Goal: Transaction & Acquisition: Purchase product/service

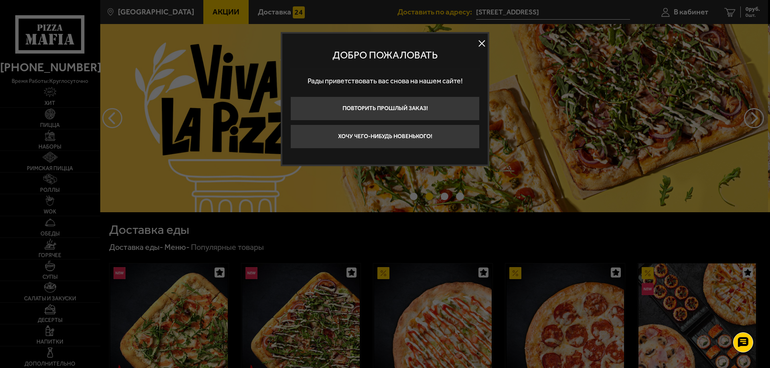
click at [482, 43] on button at bounding box center [482, 44] width 12 height 12
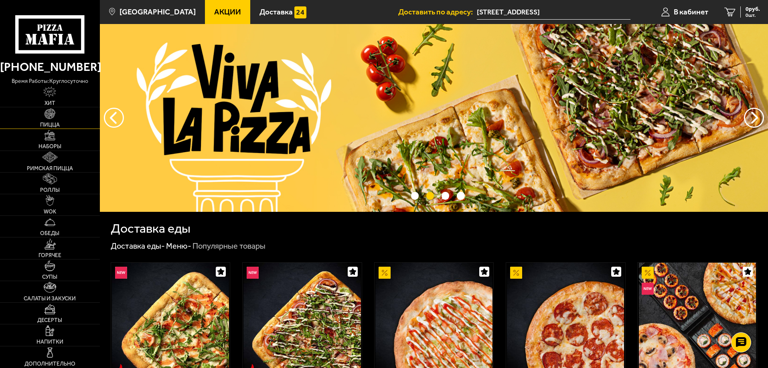
click at [49, 119] on img at bounding box center [50, 114] width 11 height 11
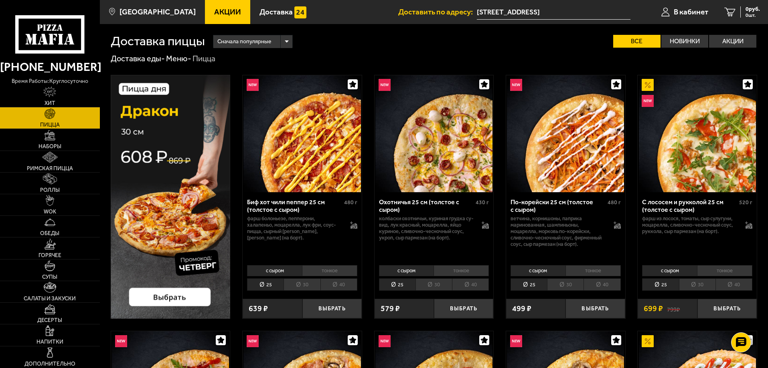
click at [328, 272] on li "тонкое" at bounding box center [329, 270] width 55 height 11
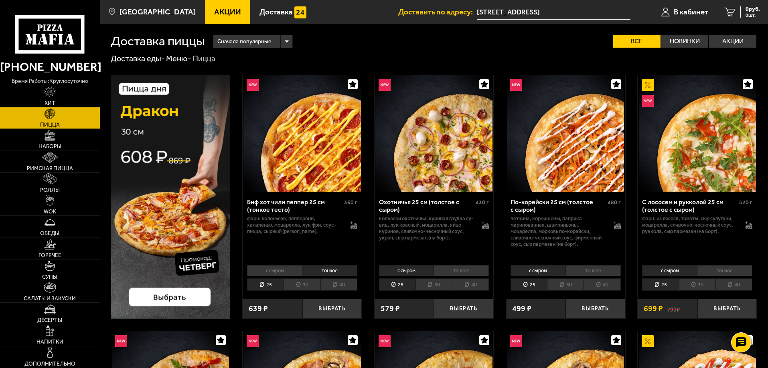
click at [282, 271] on li "с сыром" at bounding box center [274, 270] width 55 height 11
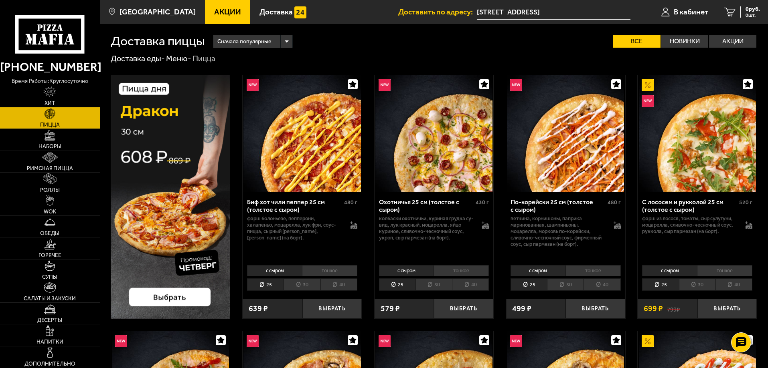
click at [344, 288] on li "40" at bounding box center [338, 285] width 37 height 12
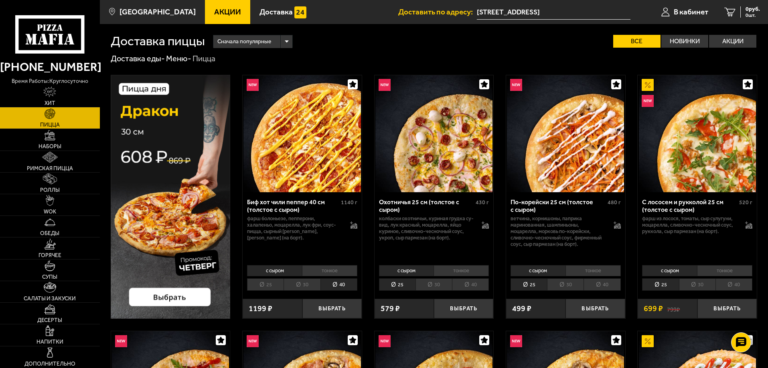
click at [604, 269] on li "тонкое" at bounding box center [592, 270] width 55 height 11
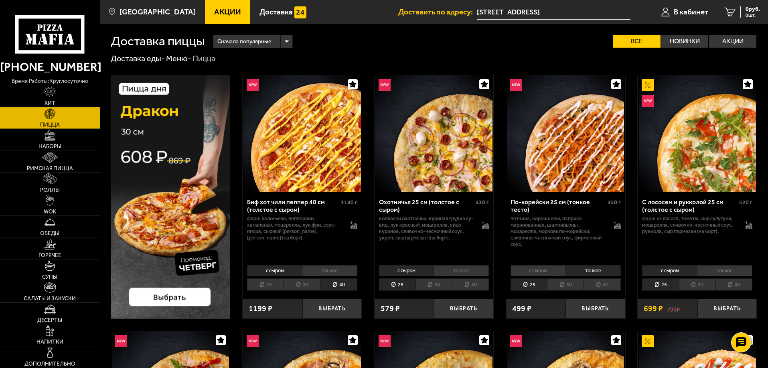
click at [601, 289] on li "40" at bounding box center [601, 285] width 37 height 12
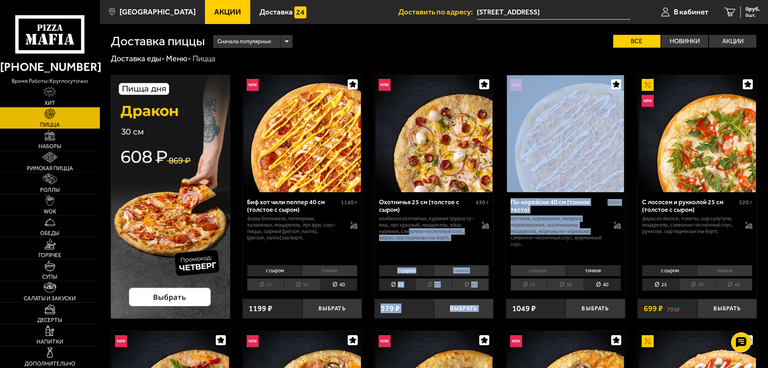
drag, startPoint x: 585, startPoint y: 233, endPoint x: 408, endPoint y: 231, distance: 176.8
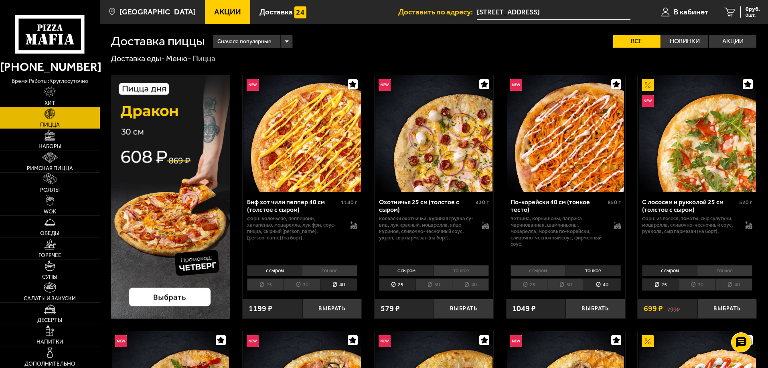
click at [692, 247] on div "С лососем и рукколой 25 см (толстое с сыром) 520 г фарш из лосося, томаты, сыр …" at bounding box center [696, 227] width 119 height 70
click at [733, 288] on li "40" at bounding box center [733, 285] width 37 height 12
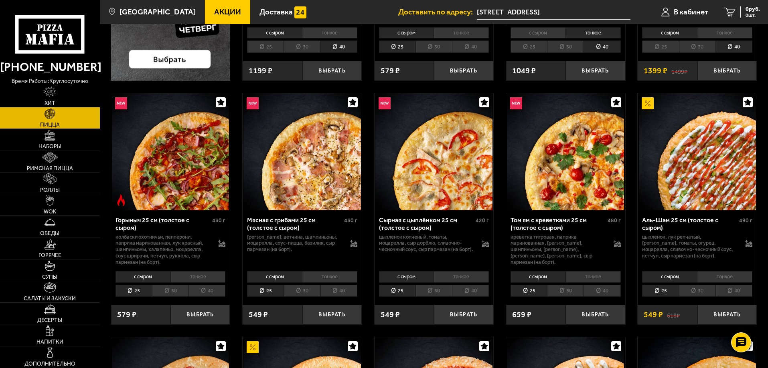
scroll to position [241, 0]
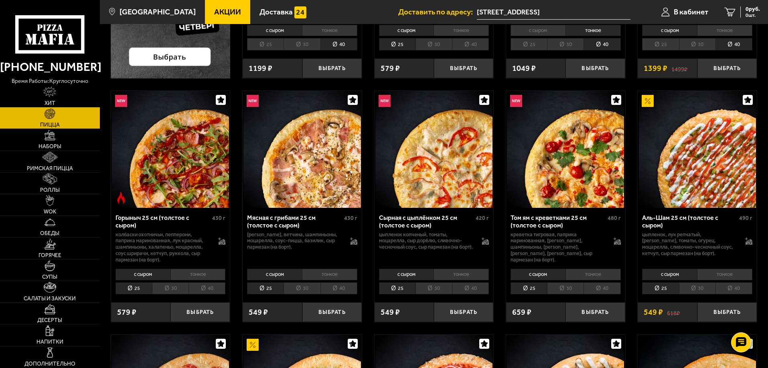
click at [208, 289] on li "40" at bounding box center [206, 289] width 37 height 12
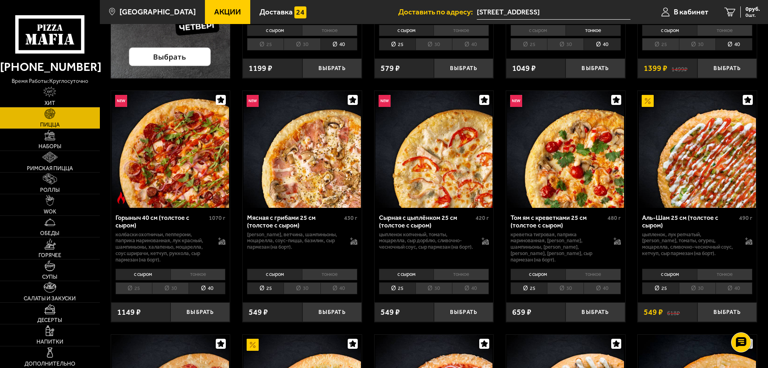
click at [342, 292] on li "40" at bounding box center [338, 289] width 37 height 12
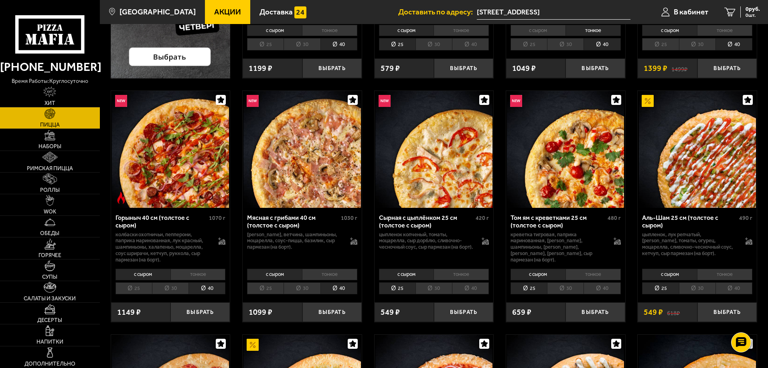
click at [473, 286] on li "40" at bounding box center [470, 289] width 37 height 12
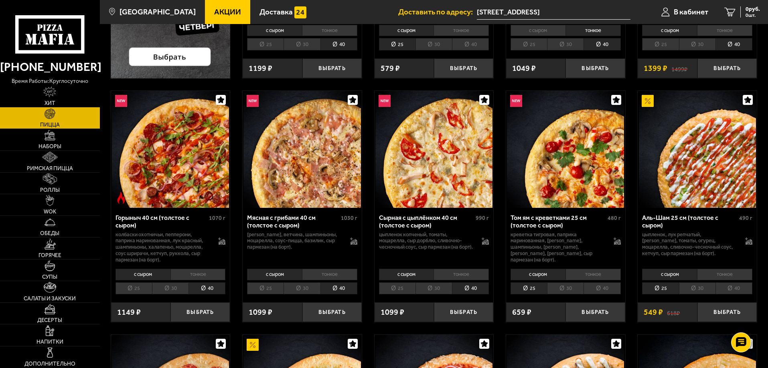
click at [599, 289] on li "40" at bounding box center [601, 289] width 37 height 12
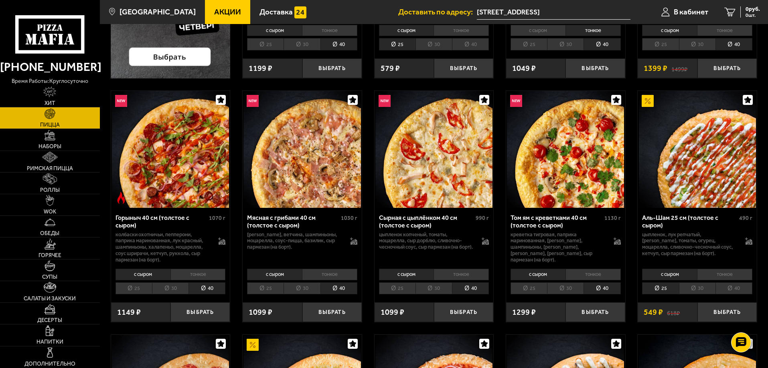
click at [745, 290] on li "40" at bounding box center [733, 289] width 37 height 12
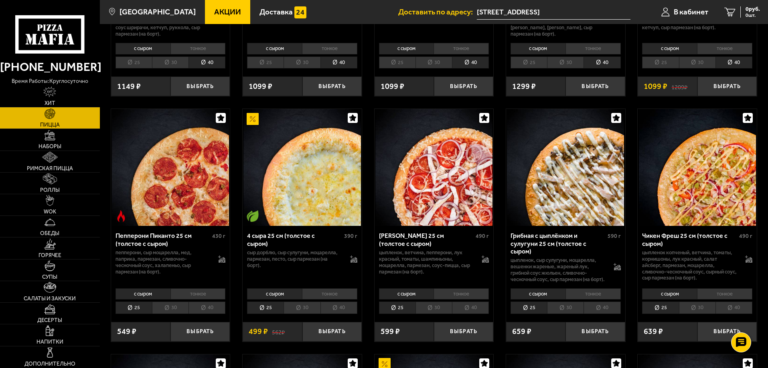
scroll to position [521, 0]
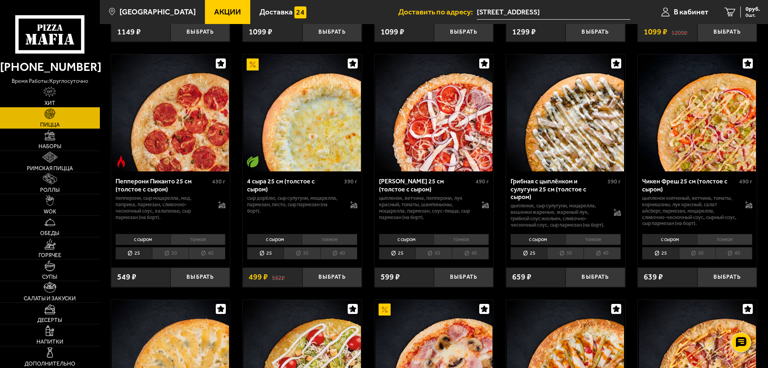
click at [204, 257] on li "40" at bounding box center [206, 253] width 37 height 12
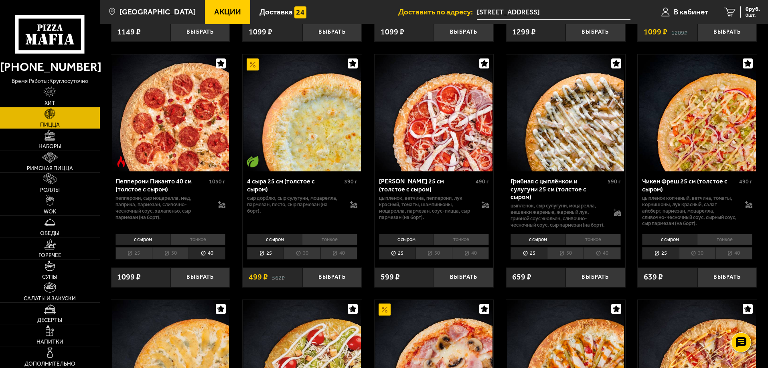
click at [342, 260] on li "40" at bounding box center [338, 253] width 37 height 12
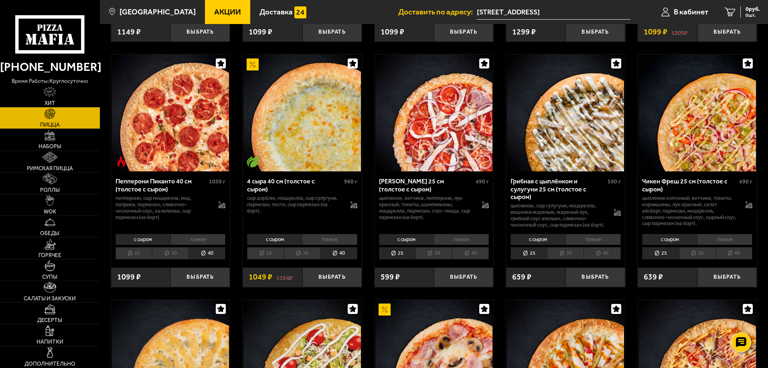
click at [477, 260] on li "40" at bounding box center [470, 253] width 37 height 12
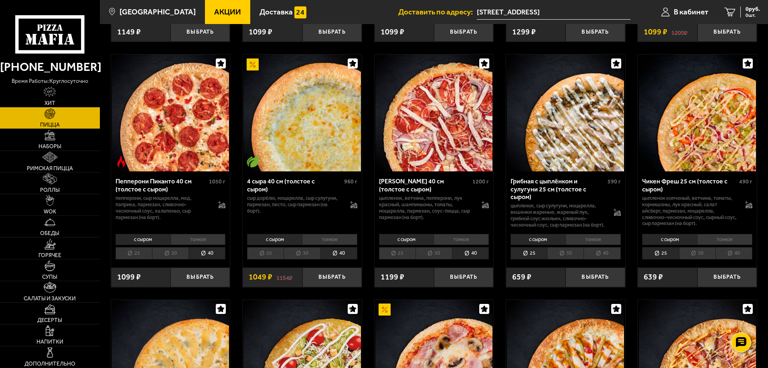
click at [611, 260] on li "40" at bounding box center [601, 253] width 37 height 12
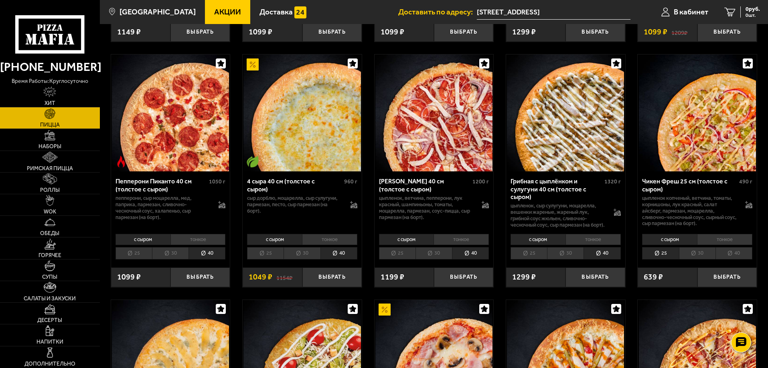
click at [726, 259] on li "40" at bounding box center [733, 253] width 37 height 12
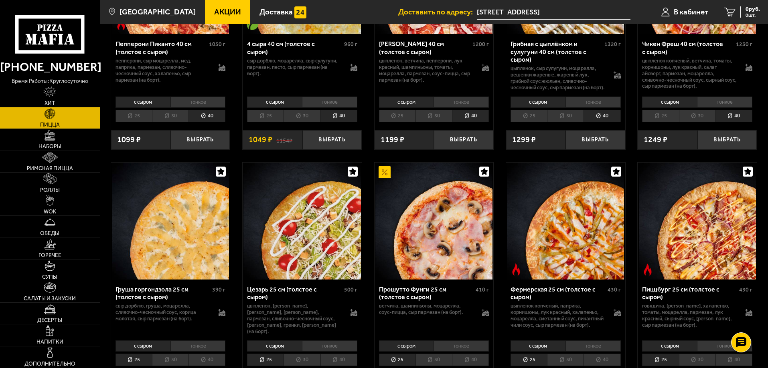
scroll to position [682, 0]
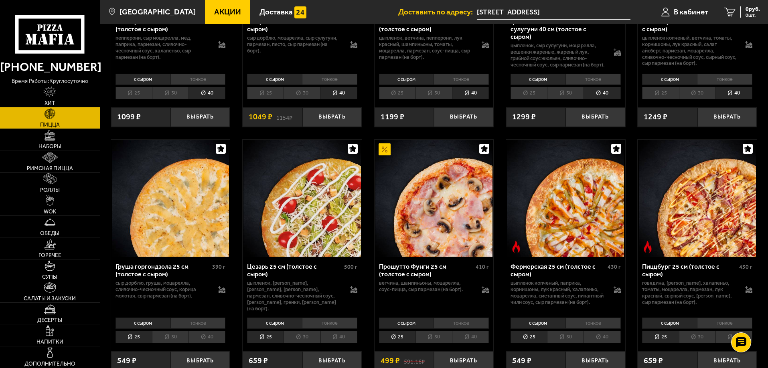
click at [205, 343] on li "40" at bounding box center [206, 337] width 37 height 12
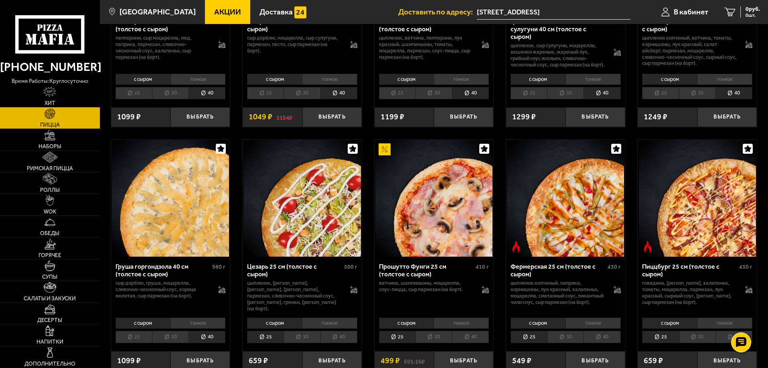
click at [350, 344] on li "40" at bounding box center [338, 337] width 37 height 12
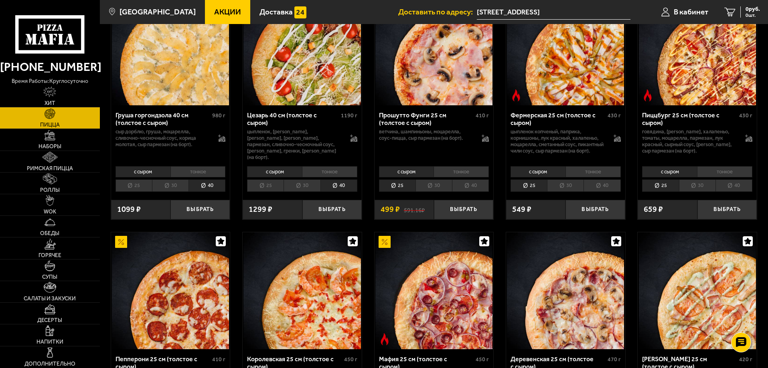
scroll to position [842, 0]
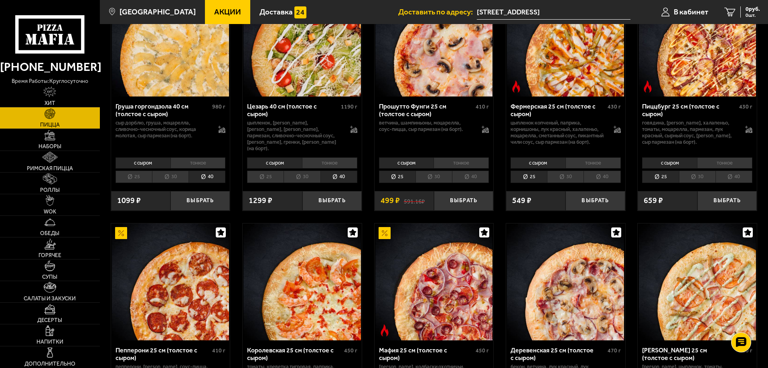
click at [471, 182] on li "40" at bounding box center [470, 177] width 37 height 12
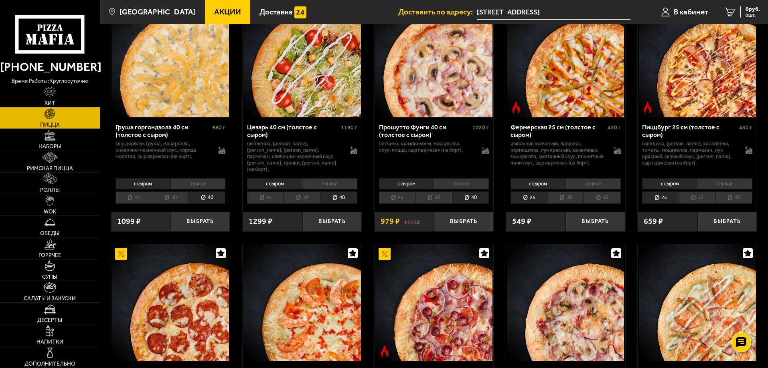
scroll to position [802, 0]
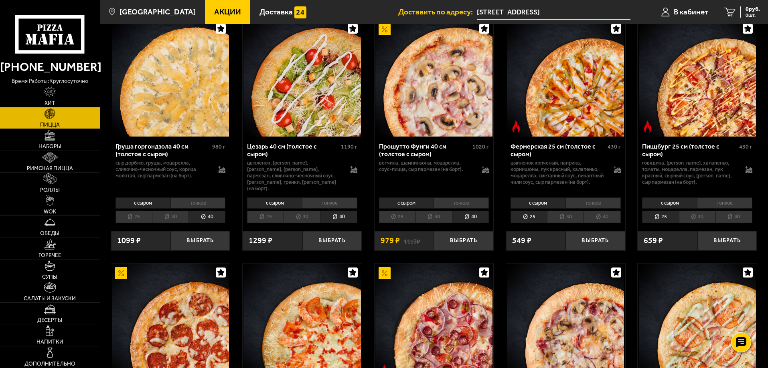
click at [607, 223] on li "40" at bounding box center [601, 217] width 37 height 12
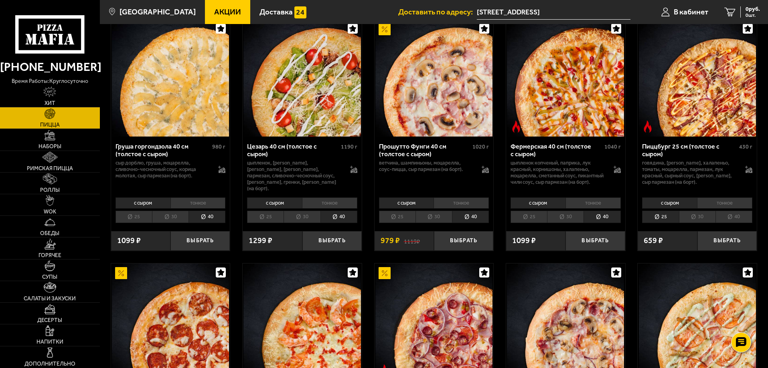
click at [734, 223] on li "40" at bounding box center [733, 217] width 37 height 12
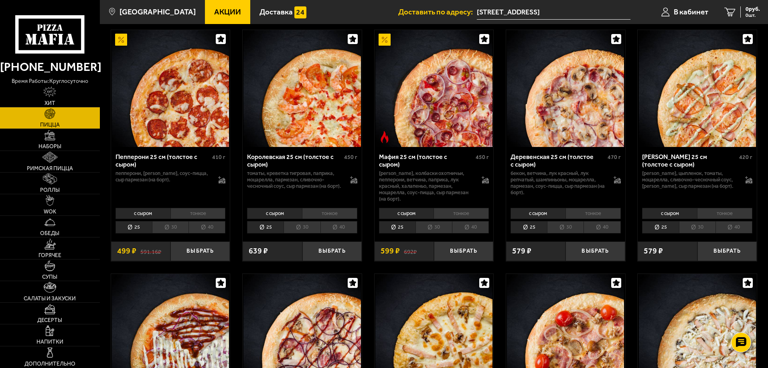
scroll to position [1042, 0]
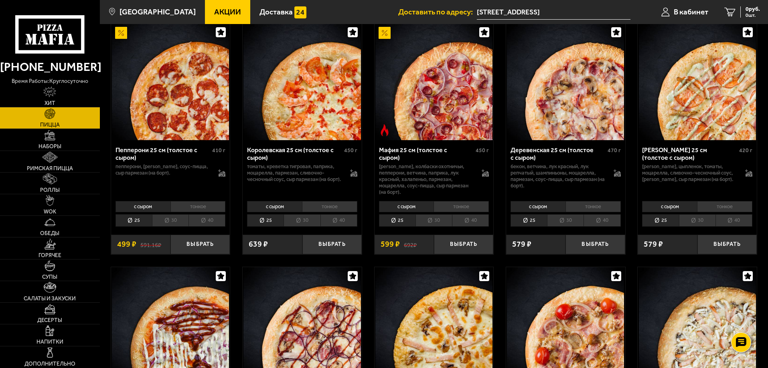
click at [206, 225] on li "40" at bounding box center [206, 221] width 37 height 12
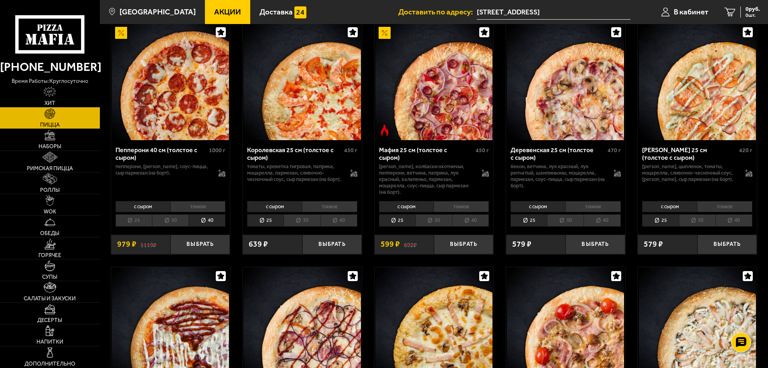
click at [344, 224] on li "40" at bounding box center [338, 221] width 37 height 12
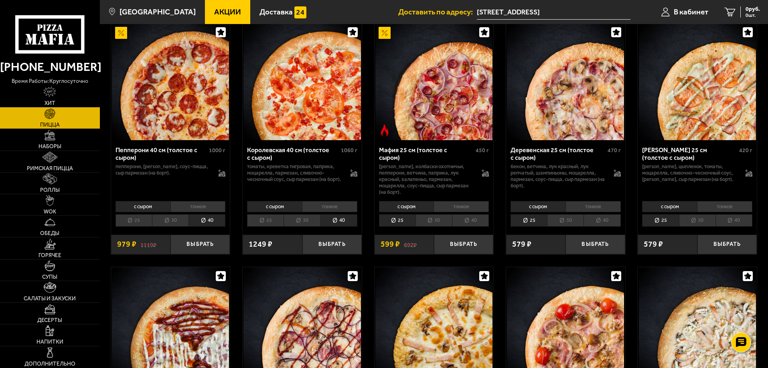
click at [478, 222] on li "40" at bounding box center [470, 221] width 37 height 12
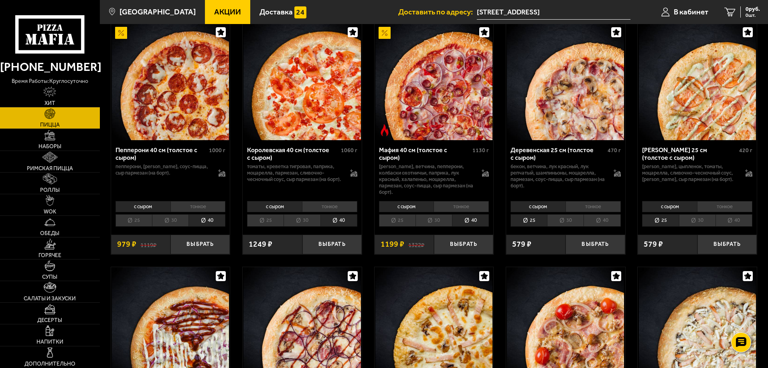
click at [609, 223] on li "40" at bounding box center [601, 221] width 37 height 12
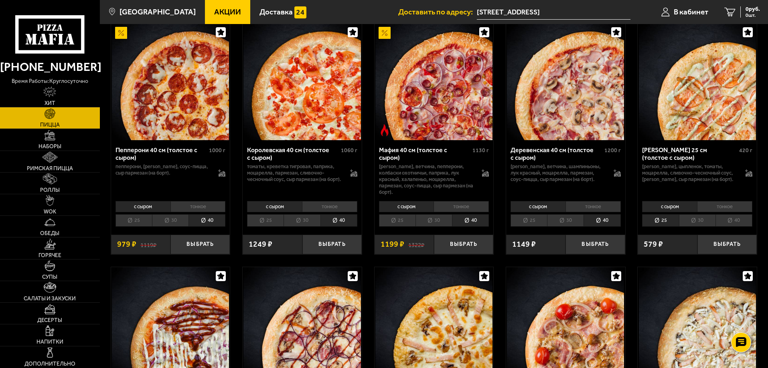
click at [739, 225] on li "40" at bounding box center [733, 221] width 37 height 12
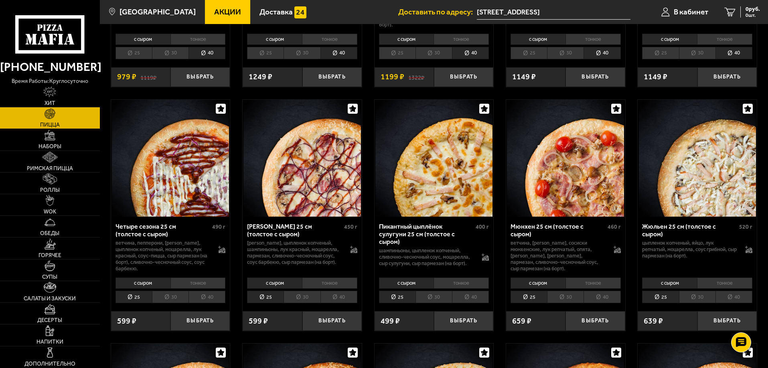
scroll to position [1243, 0]
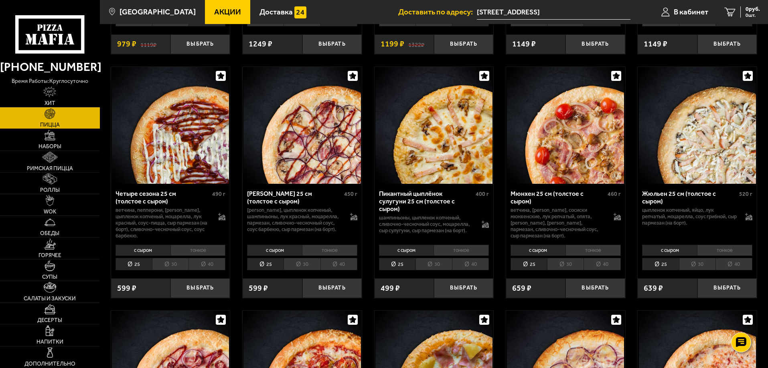
click at [207, 269] on li "40" at bounding box center [206, 264] width 37 height 12
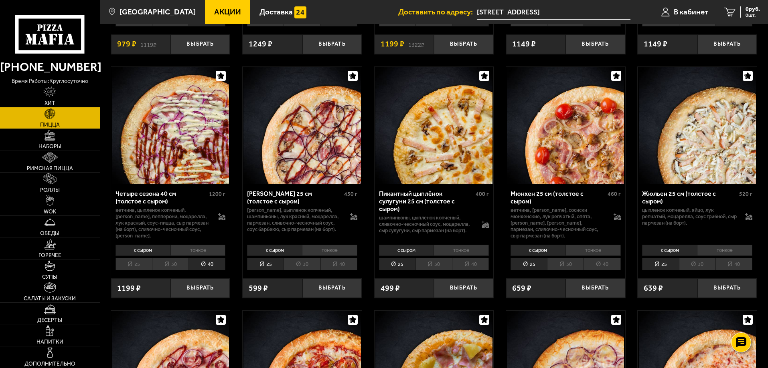
click at [344, 271] on li "40" at bounding box center [338, 264] width 37 height 12
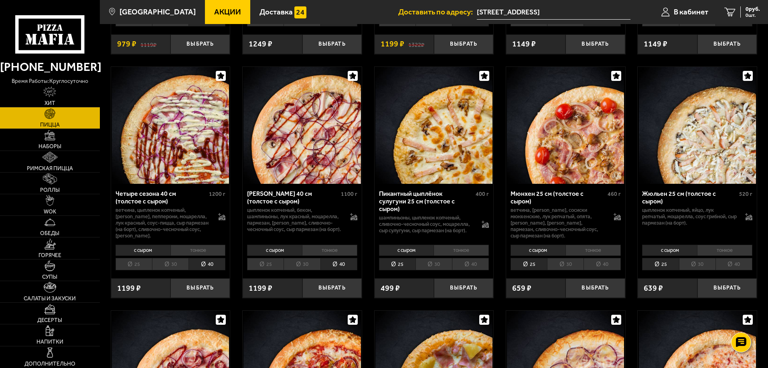
click at [475, 269] on li "40" at bounding box center [470, 264] width 37 height 12
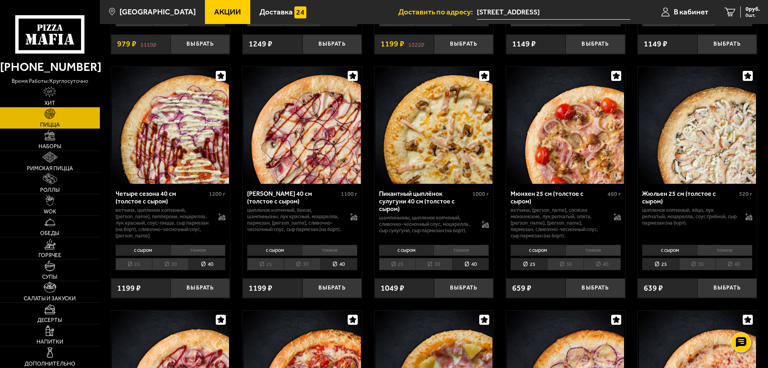
click at [738, 265] on li "40" at bounding box center [733, 264] width 37 height 12
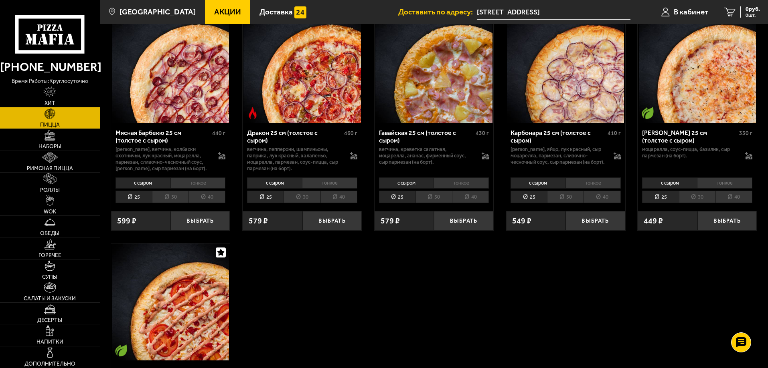
scroll to position [1564, 0]
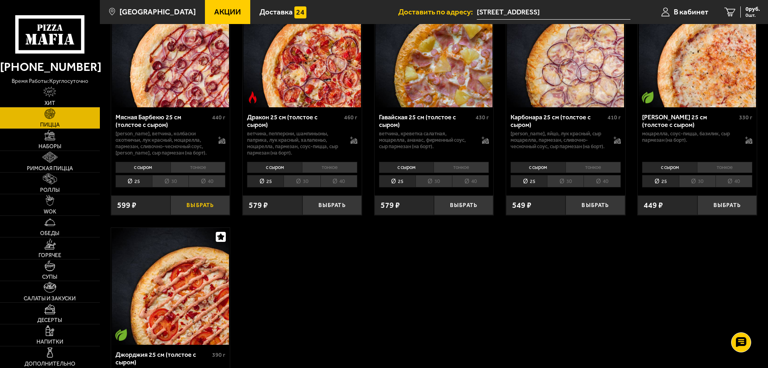
click at [203, 208] on button "Выбрать" at bounding box center [199, 206] width 59 height 20
click at [341, 211] on button "Выбрать" at bounding box center [331, 206] width 59 height 20
click at [603, 205] on button "Выбрать" at bounding box center [594, 206] width 59 height 20
click at [728, 212] on button "Выбрать" at bounding box center [726, 206] width 59 height 20
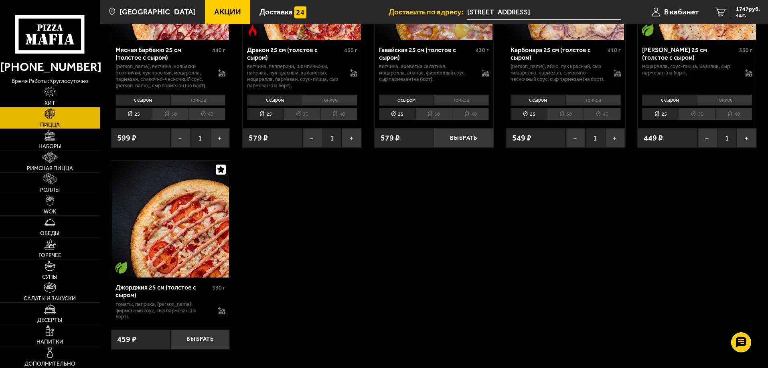
scroll to position [1644, 0]
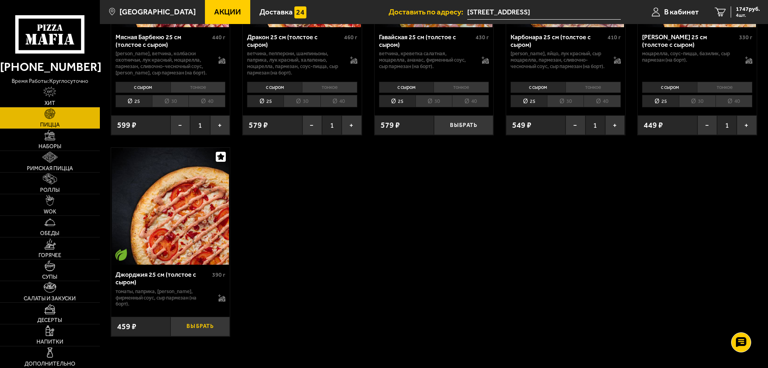
click at [206, 330] on button "Выбрать" at bounding box center [199, 327] width 59 height 20
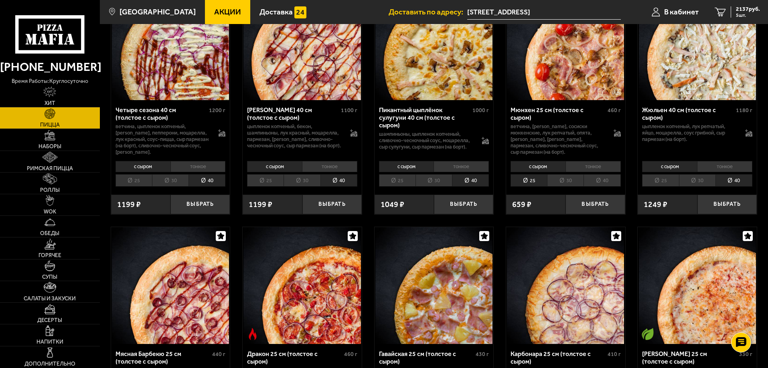
scroll to position [1323, 0]
